Goal: Find specific page/section: Find specific page/section

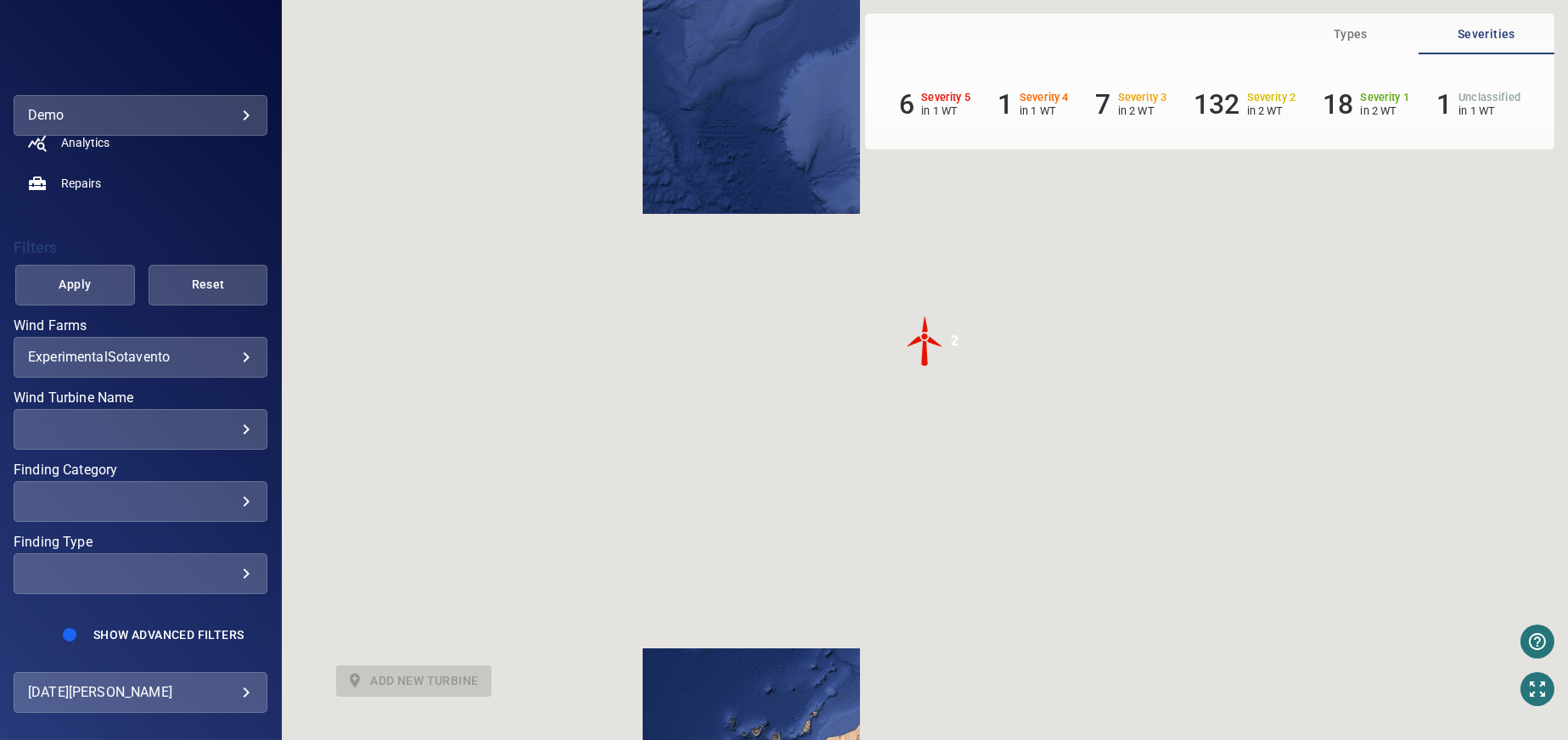
scroll to position [264, 0]
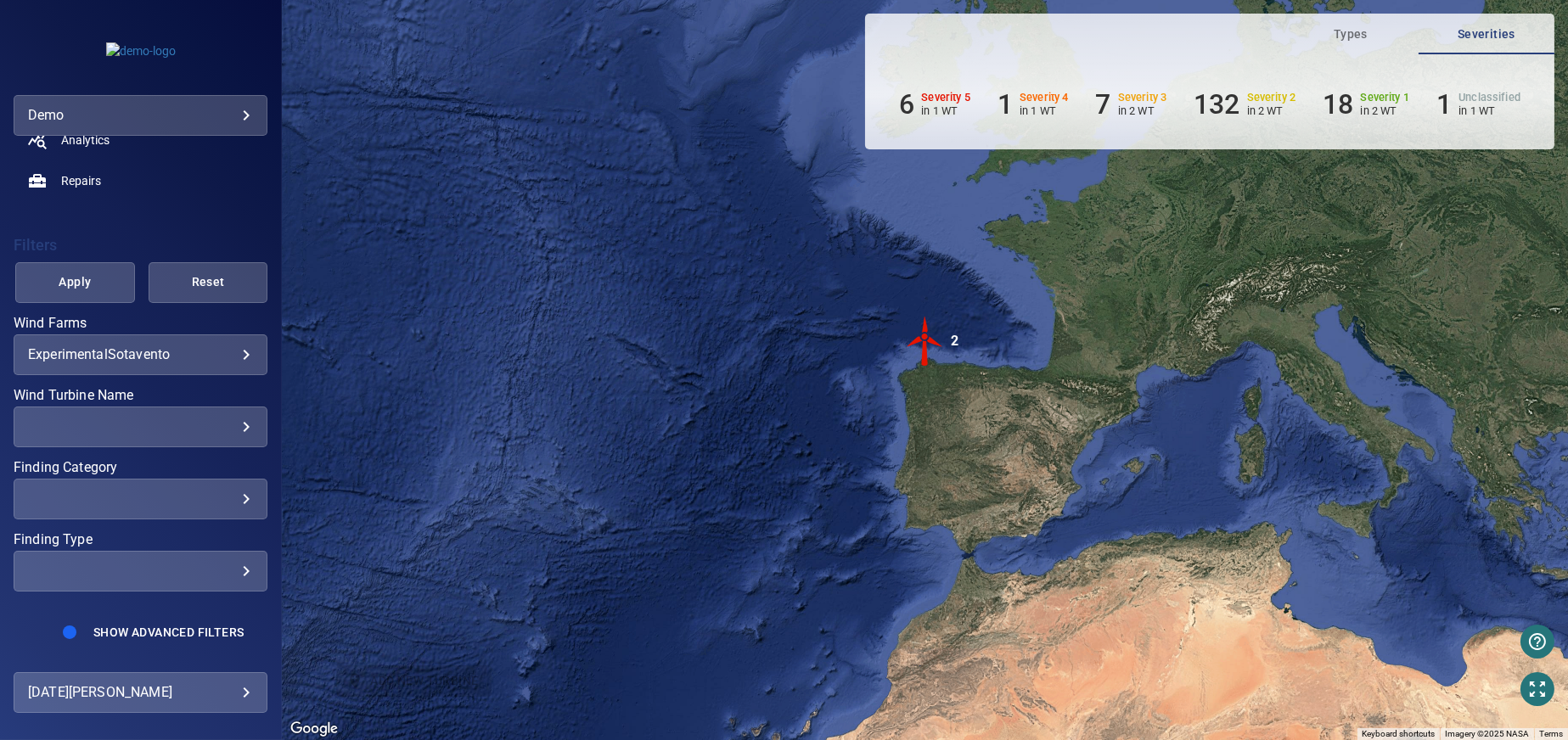
click at [232, 566] on div "​" at bounding box center [140, 571] width 225 height 16
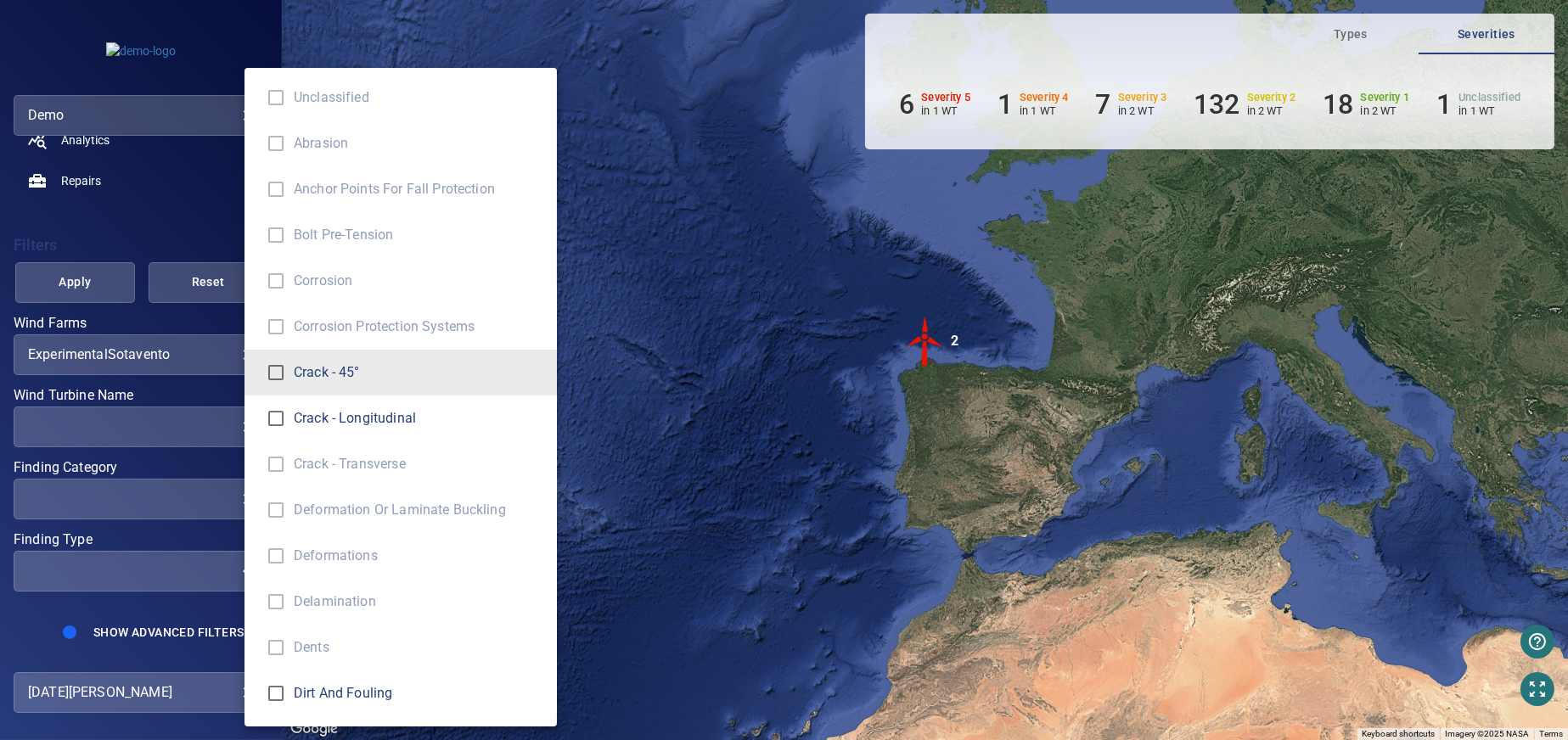
click at [205, 491] on div "Finding Type" at bounding box center [784, 370] width 1568 height 740
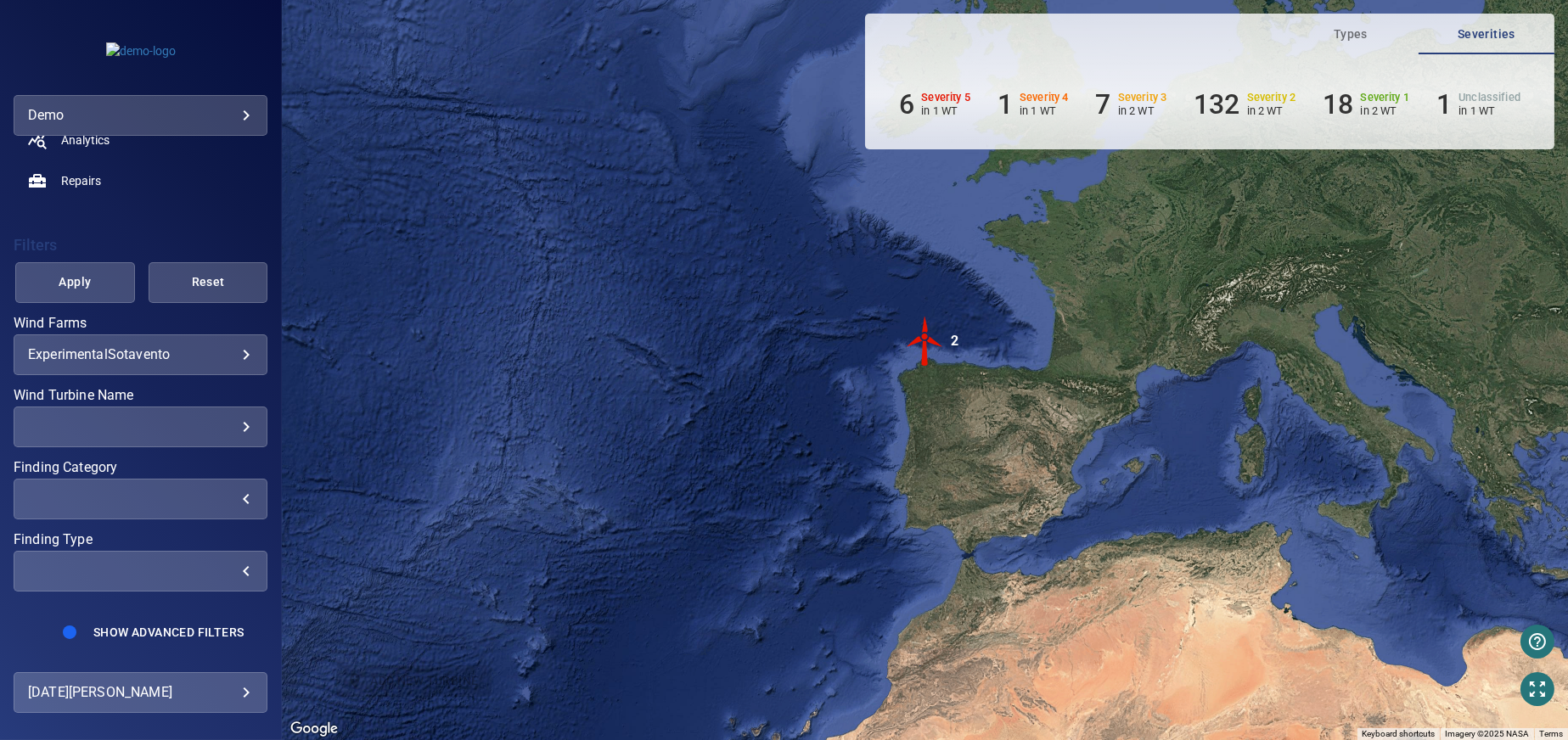
click at [223, 500] on div "​" at bounding box center [140, 499] width 225 height 16
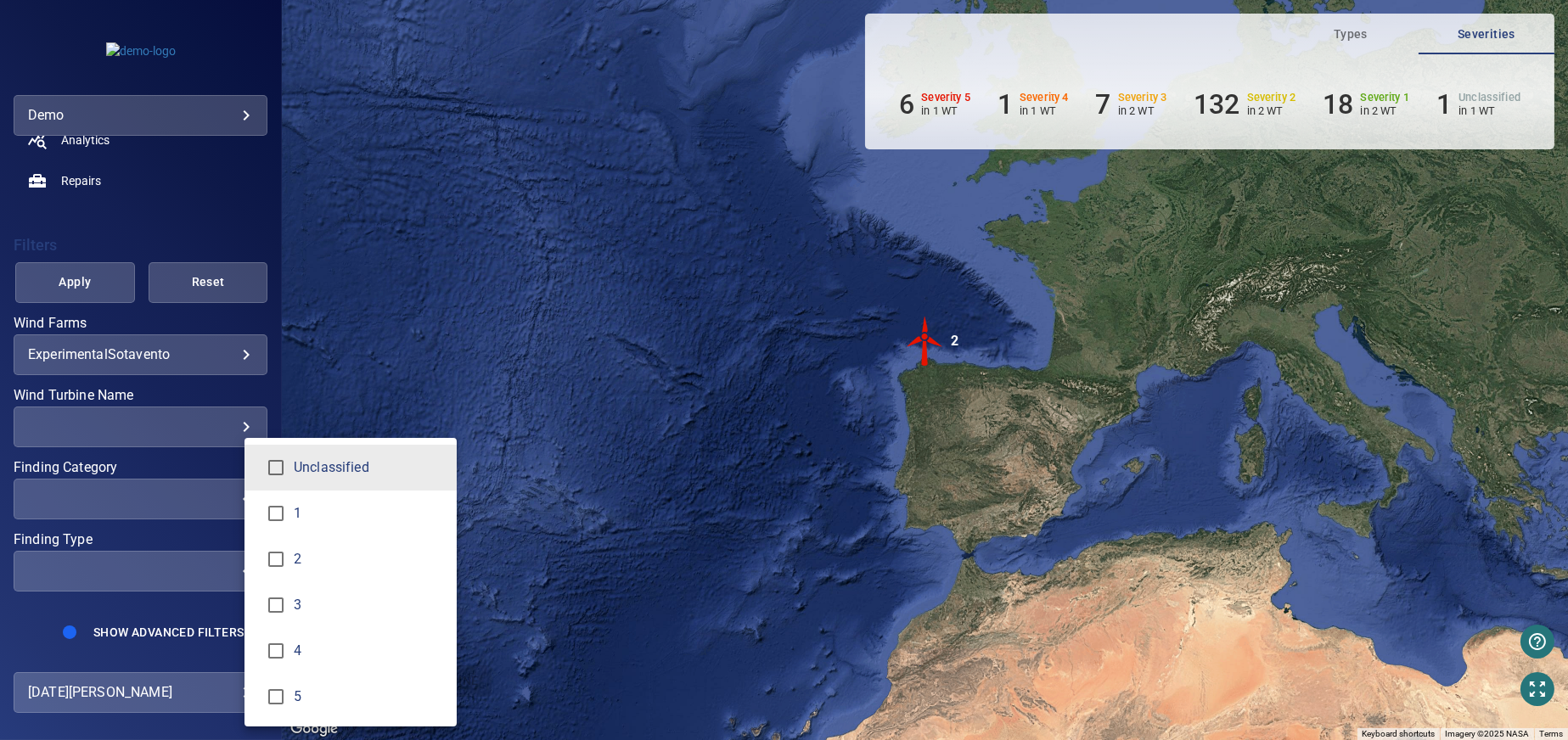
click at [207, 527] on div "Finding Category" at bounding box center [784, 370] width 1568 height 740
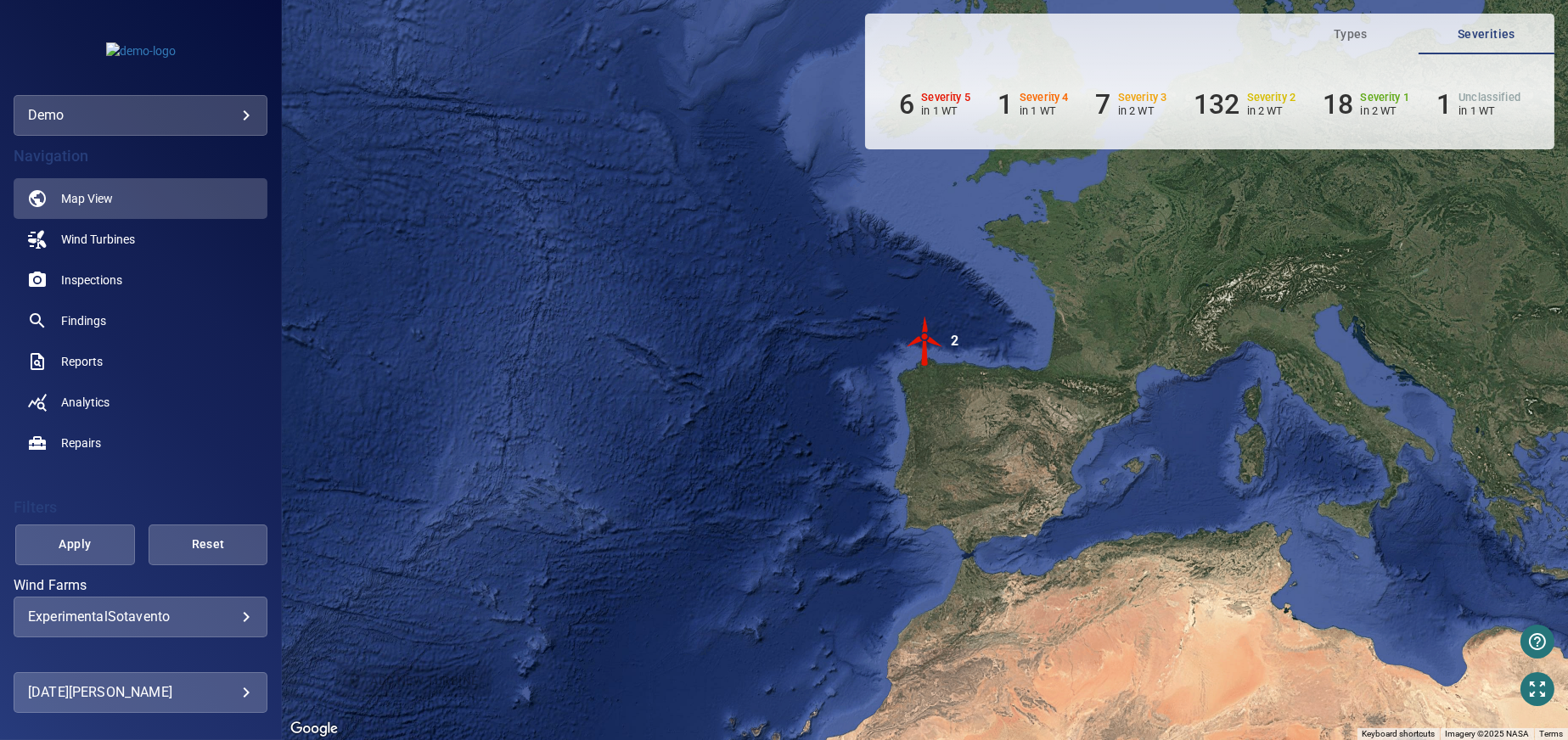
scroll to position [0, 0]
click at [148, 250] on link "Wind Turbines" at bounding box center [140, 241] width 254 height 41
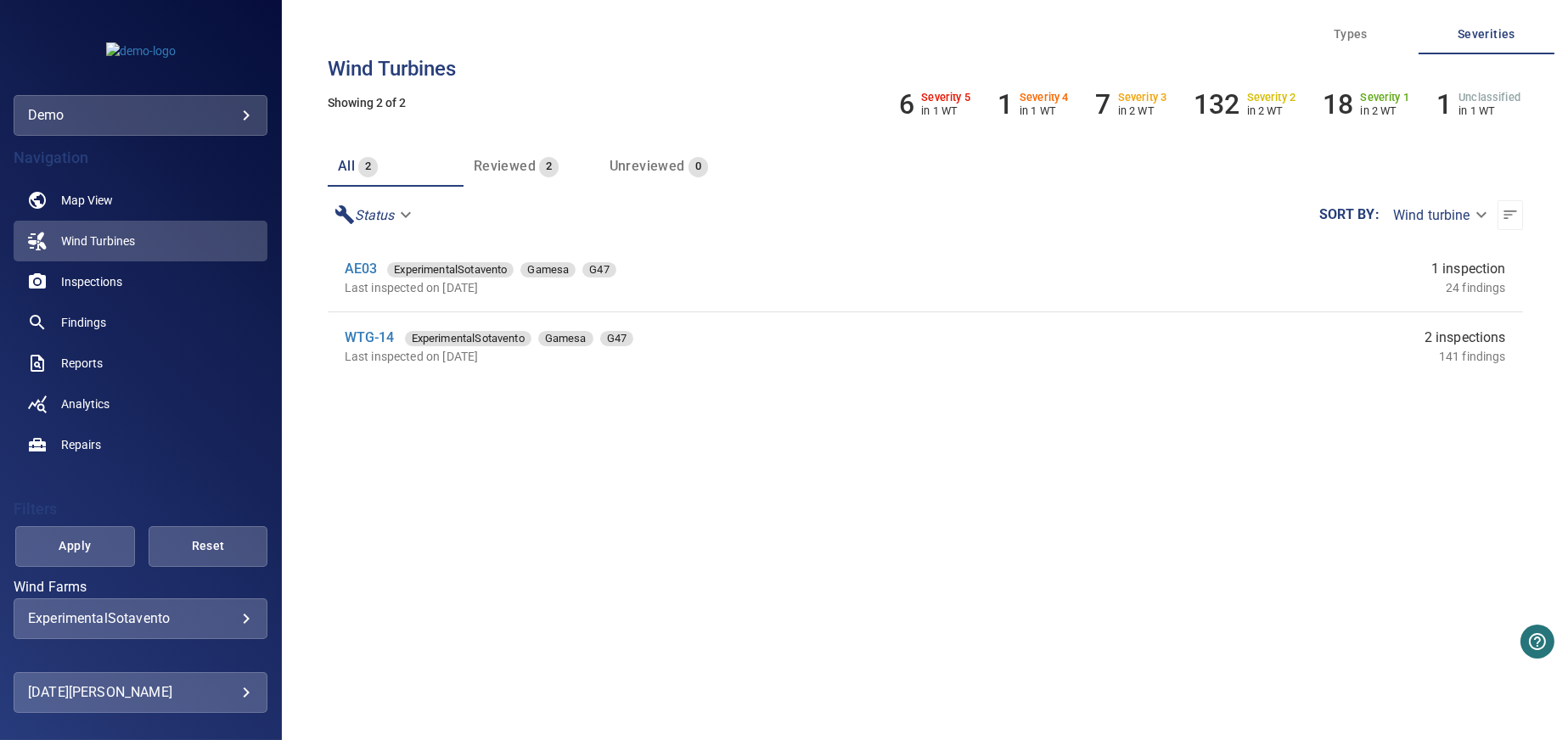
click at [1468, 223] on body "**********" at bounding box center [784, 370] width 1568 height 740
click at [1188, 325] on div at bounding box center [784, 370] width 1568 height 740
